Goal: Information Seeking & Learning: Learn about a topic

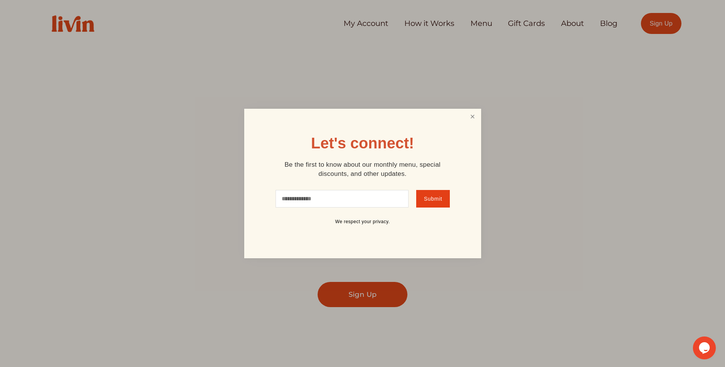
click at [475, 122] on link "Close" at bounding box center [472, 117] width 15 height 14
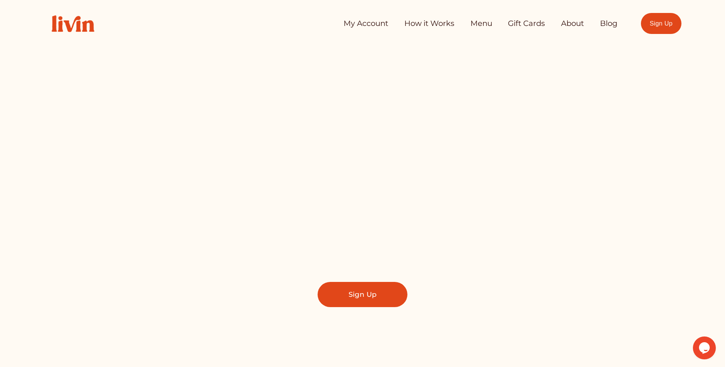
click at [425, 27] on link "How it Works" at bounding box center [429, 23] width 50 height 15
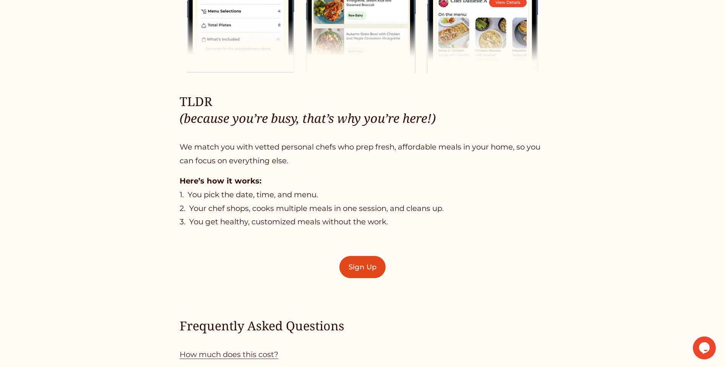
scroll to position [497, 0]
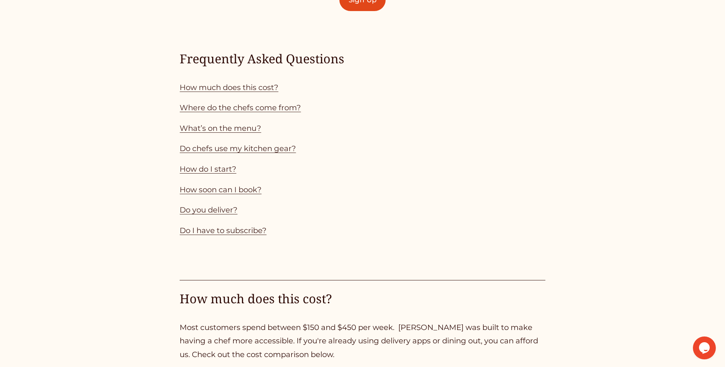
click at [222, 86] on link "How much does this cost?" at bounding box center [229, 87] width 99 height 9
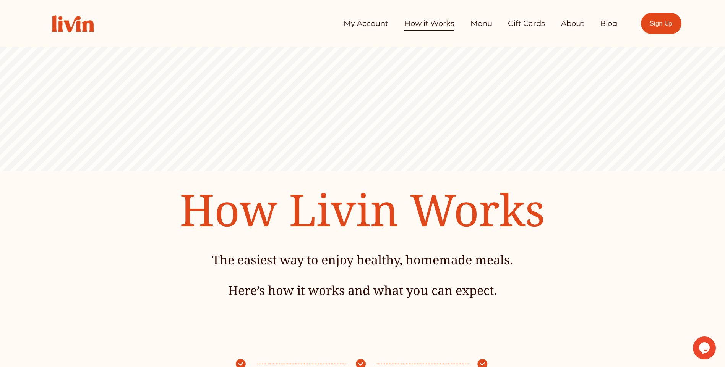
click at [480, 27] on link "Menu" at bounding box center [481, 23] width 22 height 15
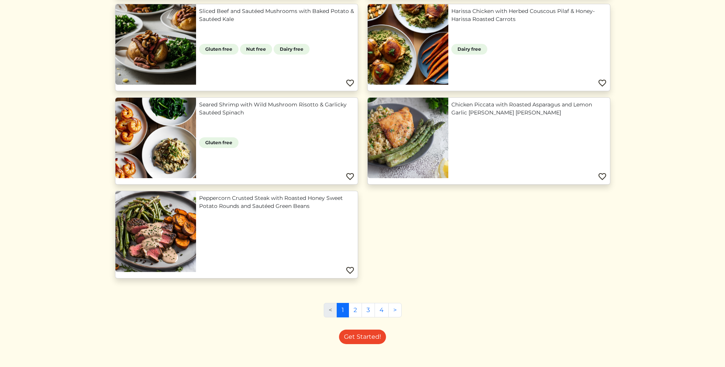
scroll to position [673, 0]
